Goal: Information Seeking & Learning: Learn about a topic

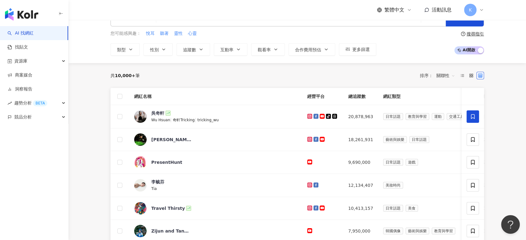
scroll to position [35, 0]
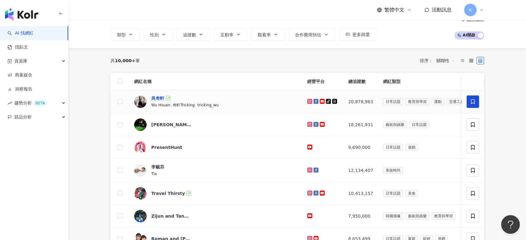
click at [159, 98] on div "吳奇軒" at bounding box center [157, 98] width 13 height 6
click at [166, 146] on div "PresentHunt" at bounding box center [166, 147] width 31 height 6
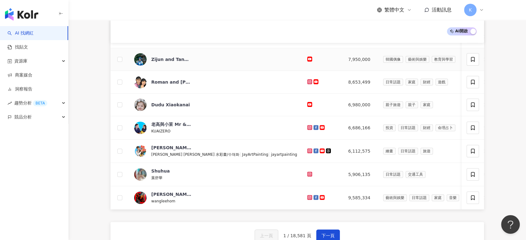
scroll to position [207, 0]
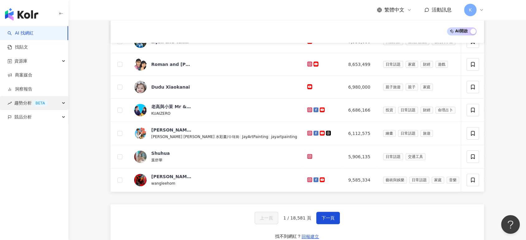
click at [61, 104] on div "趨勢分析 BETA" at bounding box center [34, 103] width 68 height 14
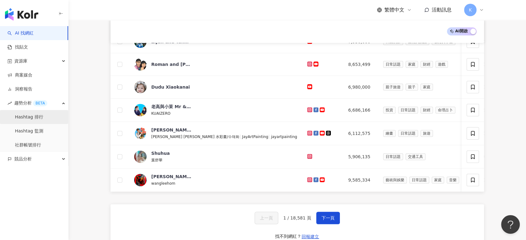
click at [43, 120] on link "Hashtag 排行" at bounding box center [29, 117] width 28 height 6
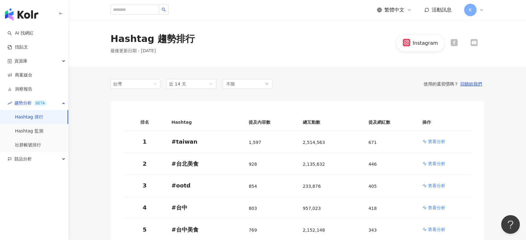
scroll to position [69, 0]
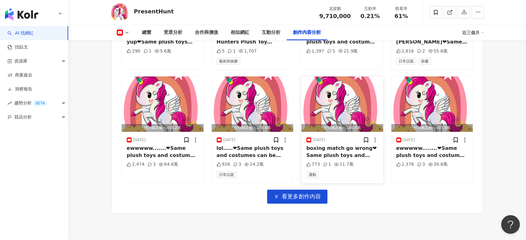
scroll to position [1717, 0]
